Goal: Transaction & Acquisition: Purchase product/service

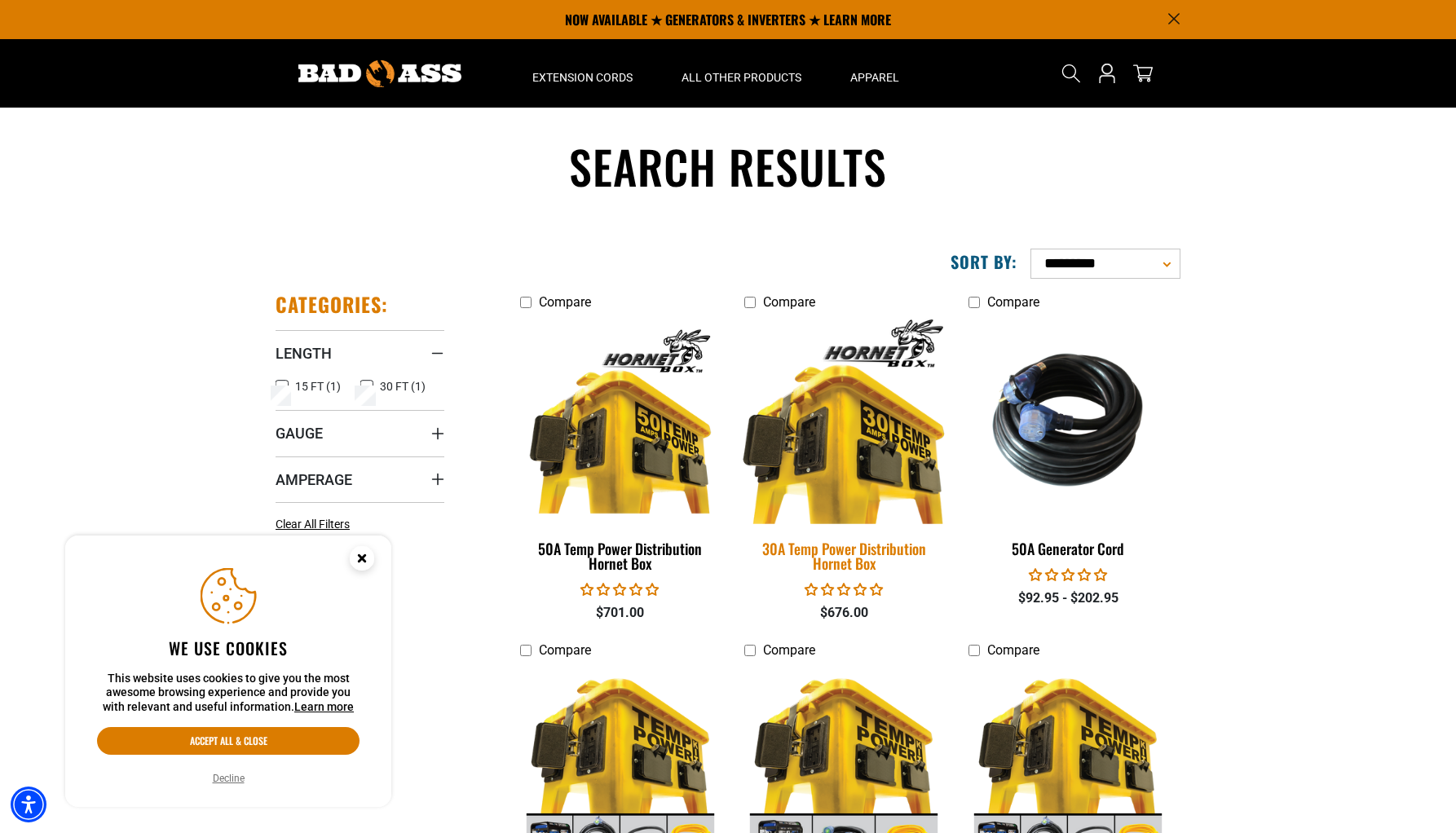
click at [831, 416] on img at bounding box center [844, 420] width 228 height 209
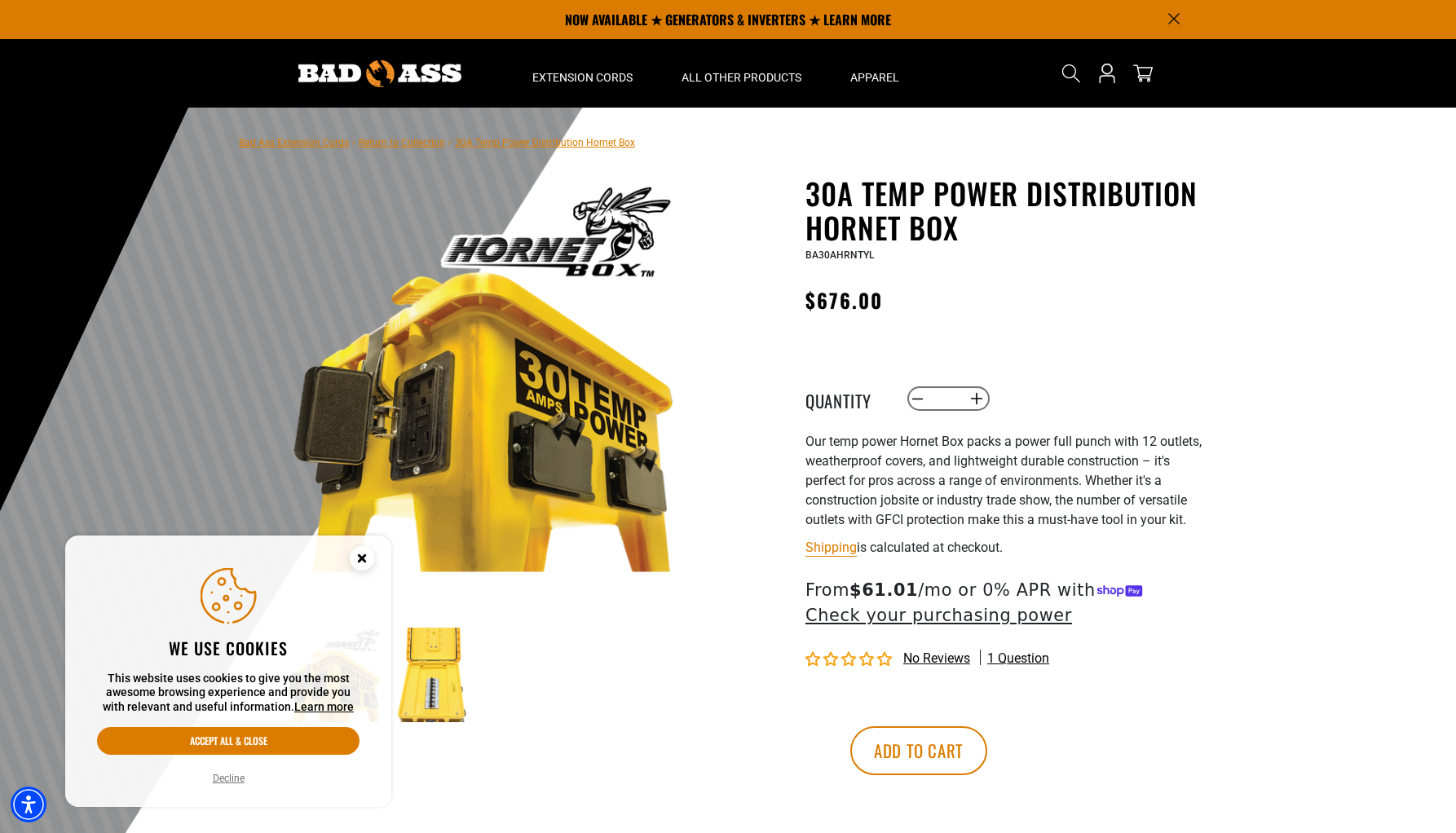
click at [433, 682] on img at bounding box center [432, 675] width 95 height 95
